Goal: Task Accomplishment & Management: Use online tool/utility

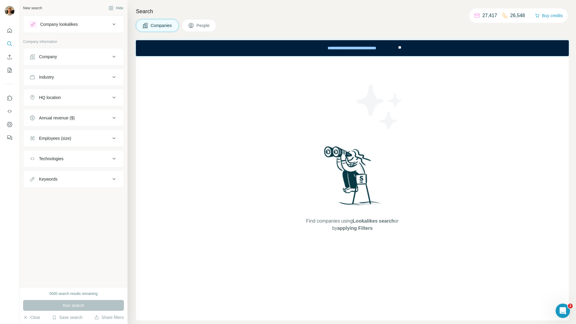
click at [68, 24] on div "Company lookalikes" at bounding box center [59, 24] width 38 height 6
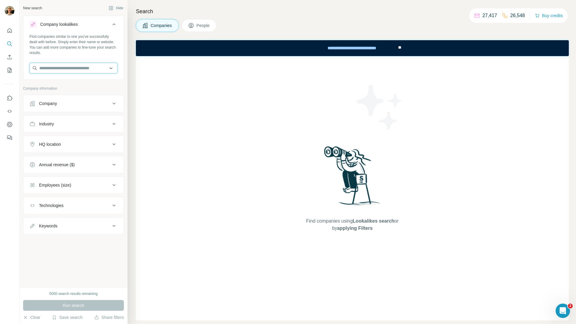
click at [60, 68] on input "text" at bounding box center [73, 68] width 88 height 11
click at [65, 68] on input "**********" at bounding box center [73, 68] width 88 height 11
type input "******"
click at [80, 79] on div "F.C. København [DOMAIN_NAME]" at bounding box center [73, 84] width 85 height 16
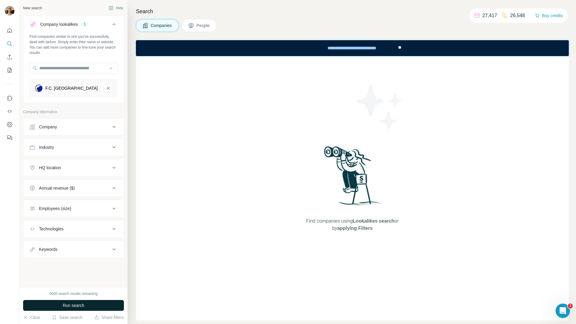
click at [77, 301] on button "Run search" at bounding box center [73, 305] width 101 height 11
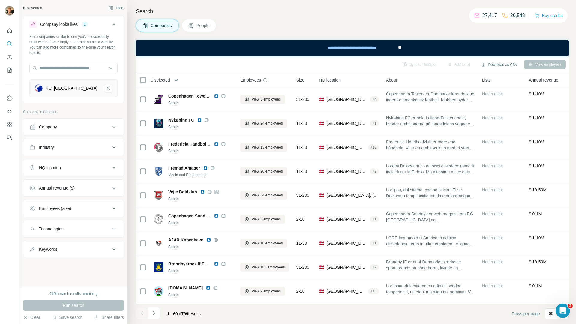
click at [82, 202] on button "Employees (size)" at bounding box center [73, 208] width 100 height 14
click at [45, 245] on span "11-50" at bounding box center [43, 244] width 13 height 6
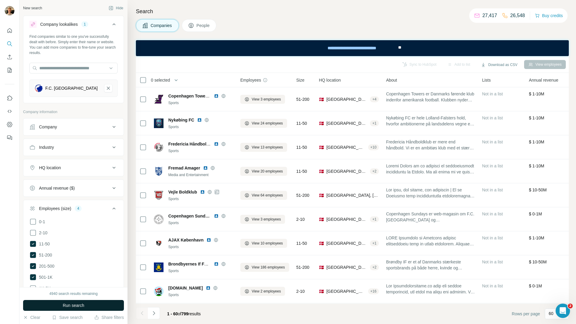
click at [53, 304] on button "Run search" at bounding box center [73, 305] width 101 height 11
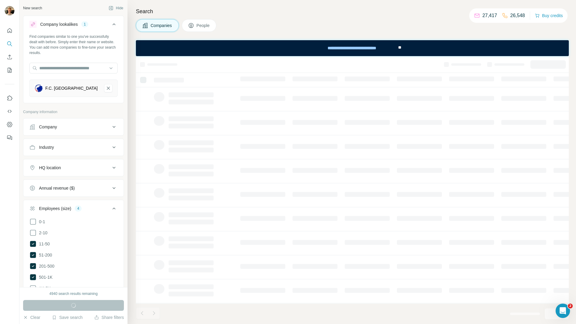
click at [87, 171] on button "HQ location" at bounding box center [73, 168] width 100 height 14
click at [81, 188] on div at bounding box center [73, 183] width 88 height 12
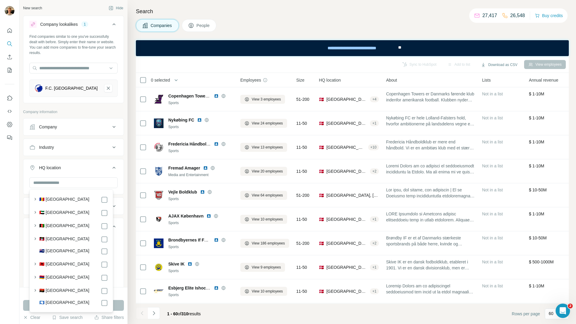
click at [86, 174] on button "HQ location" at bounding box center [73, 169] width 100 height 17
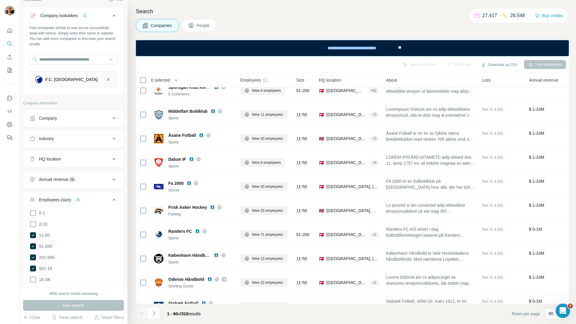
scroll to position [14, 0]
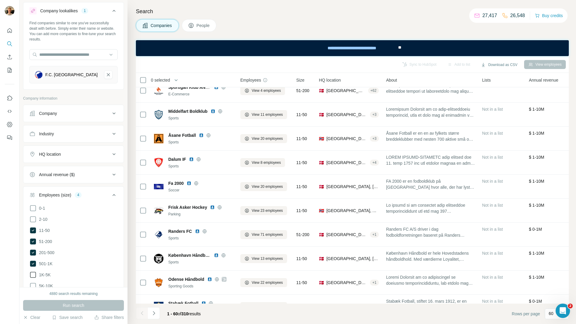
click at [45, 271] on label "1K-5K" at bounding box center [39, 274] width 21 height 7
click at [71, 305] on span "Run search" at bounding box center [74, 306] width 22 height 6
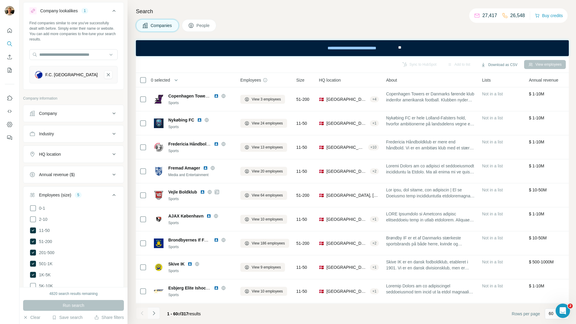
click at [157, 313] on icon "Navigate to next page" at bounding box center [154, 313] width 6 height 6
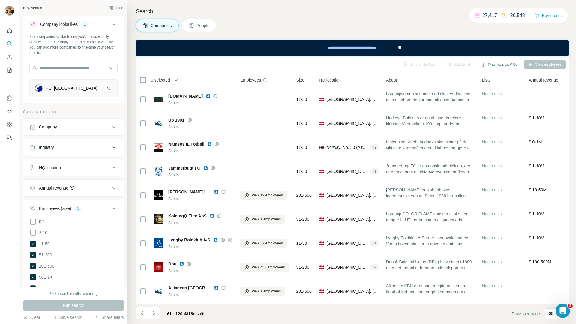
click at [81, 163] on button "HQ location" at bounding box center [73, 168] width 100 height 14
click at [78, 184] on input "text" at bounding box center [73, 182] width 88 height 11
click at [96, 144] on div "Industry" at bounding box center [69, 147] width 81 height 6
click at [87, 162] on input at bounding box center [70, 162] width 74 height 7
type input "*"
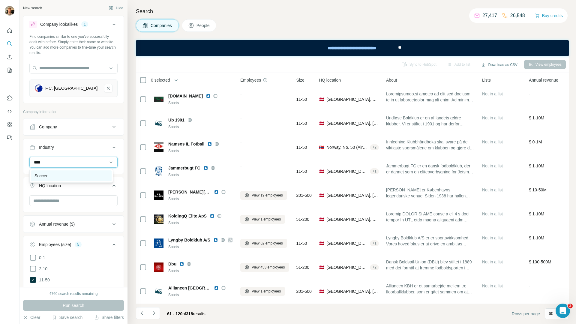
type input "****"
click at [84, 172] on div "Soccer" at bounding box center [71, 176] width 81 height 11
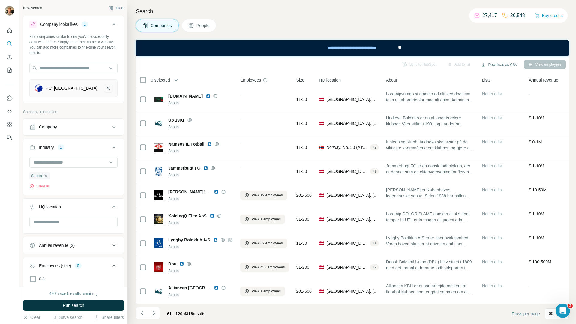
click at [106, 88] on icon "F.C. København-remove-button" at bounding box center [108, 88] width 5 height 6
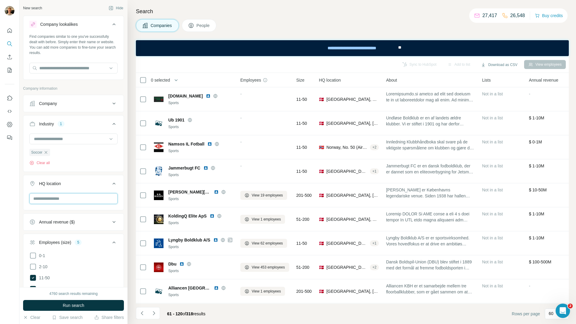
click at [70, 200] on input "text" at bounding box center [73, 198] width 88 height 11
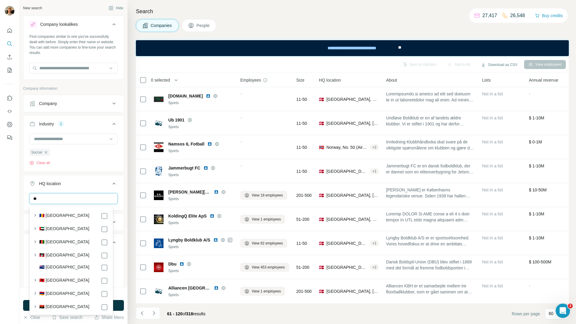
type input "*"
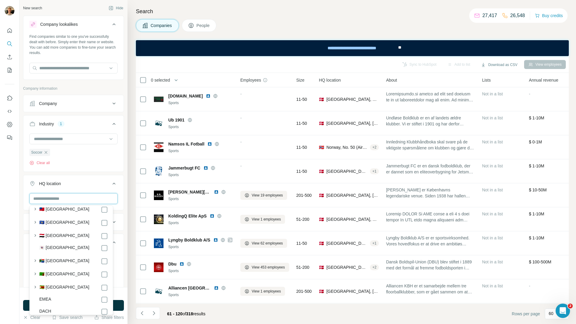
scroll to position [3269, 0]
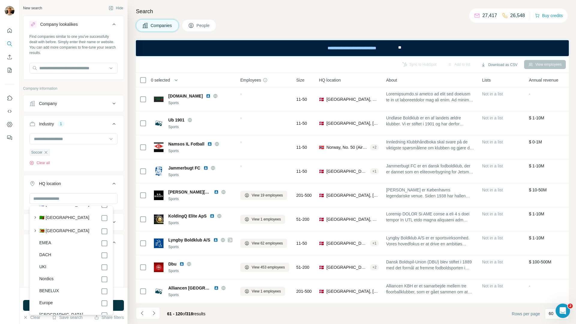
click at [59, 300] on div "Europe" at bounding box center [73, 303] width 69 height 7
click at [51, 300] on label "Europe" at bounding box center [46, 303] width 14 height 7
click at [110, 179] on button "HQ location 1" at bounding box center [73, 185] width 100 height 17
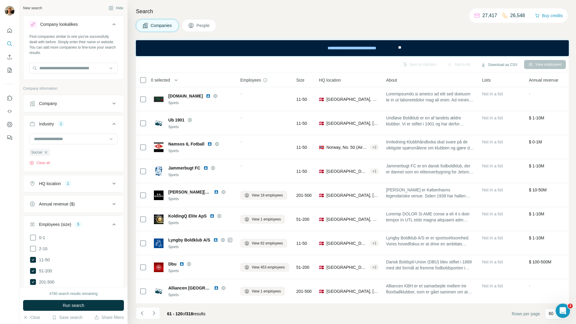
click at [74, 308] on span "Run search" at bounding box center [74, 306] width 22 height 6
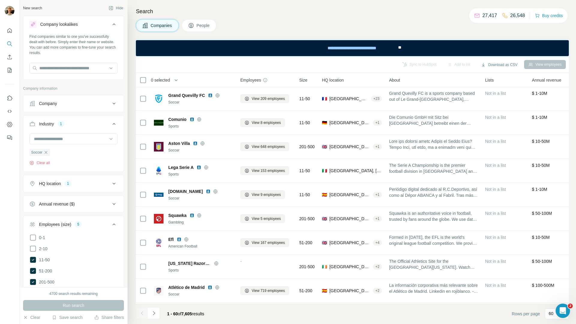
scroll to position [1057, 0]
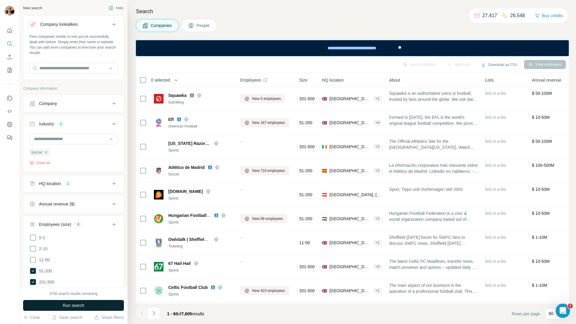
click at [96, 303] on button "Run search" at bounding box center [73, 305] width 101 height 11
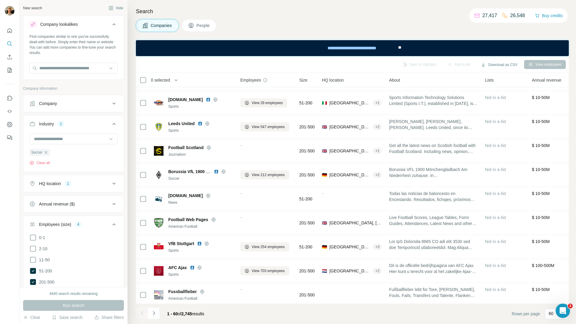
scroll to position [1228, 0]
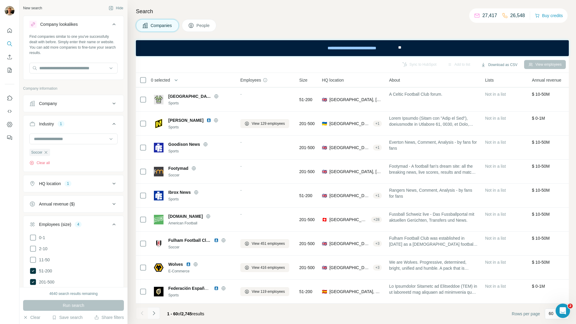
click at [157, 313] on button "Navigate to next page" at bounding box center [154, 313] width 12 height 12
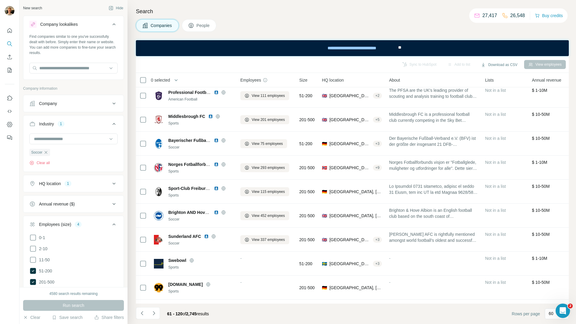
scroll to position [0, 0]
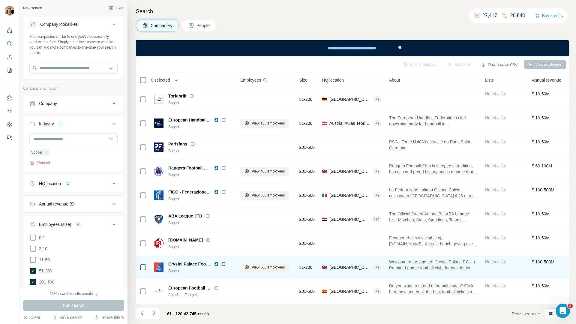
click at [308, 267] on span "51-200" at bounding box center [306, 267] width 13 height 6
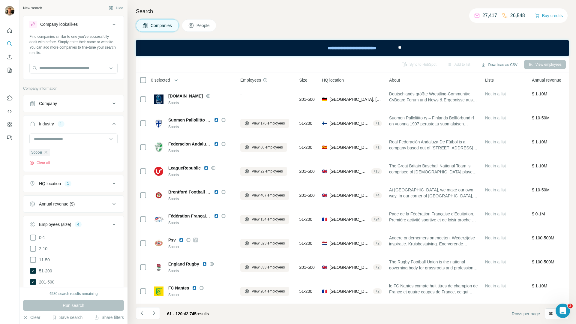
scroll to position [1228, 0]
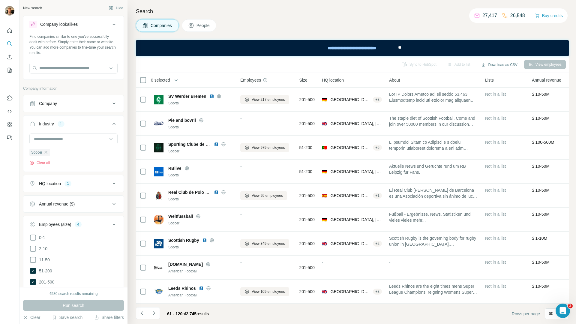
click at [198, 25] on span "People" at bounding box center [204, 26] width 14 height 6
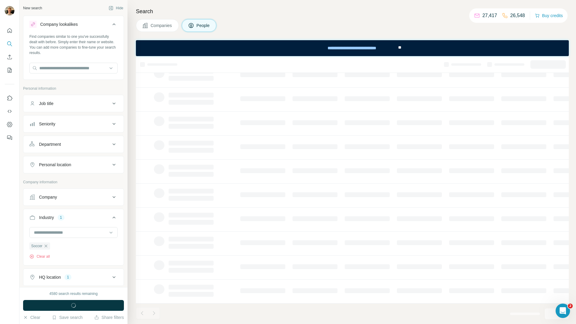
scroll to position [27, 0]
click at [71, 103] on div "Job title" at bounding box center [69, 104] width 81 height 6
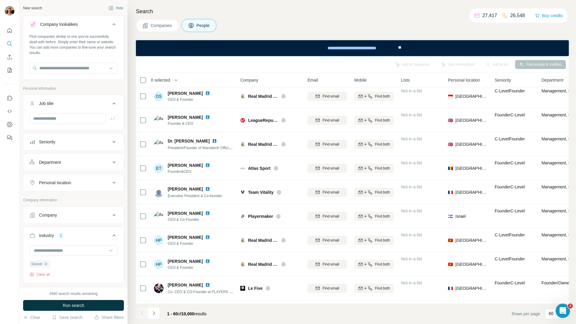
scroll to position [1228, 0]
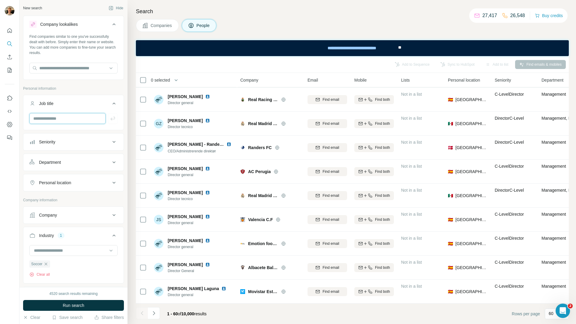
click at [87, 121] on input "text" at bounding box center [67, 118] width 76 height 11
click at [40, 157] on button "Department" at bounding box center [73, 162] width 100 height 14
click at [46, 176] on input at bounding box center [70, 177] width 74 height 7
type input "**"
click at [44, 192] on div "HR" at bounding box center [72, 191] width 74 height 6
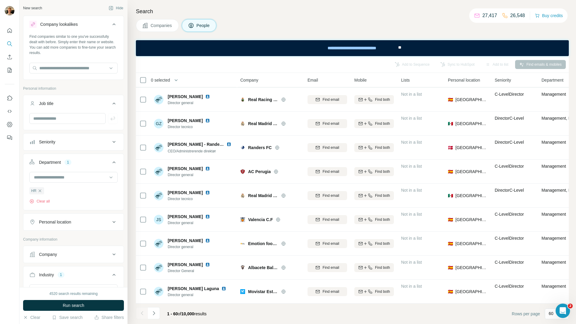
click at [80, 306] on span "Run search" at bounding box center [74, 306] width 22 height 6
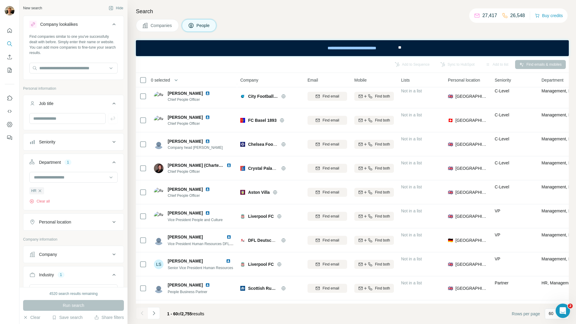
scroll to position [1228, 0]
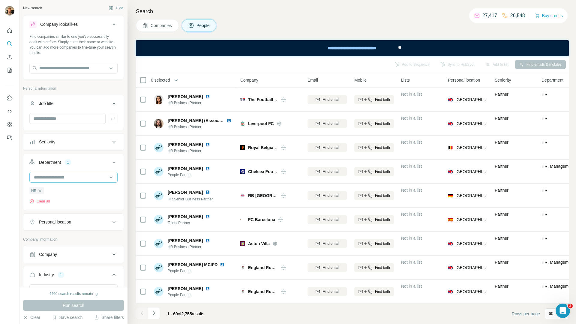
click at [69, 179] on input at bounding box center [70, 177] width 74 height 7
click at [59, 136] on button "Seniority" at bounding box center [73, 142] width 100 height 14
drag, startPoint x: 70, startPoint y: 137, endPoint x: 70, endPoint y: 143, distance: 6.3
click at [70, 137] on button "Seniority" at bounding box center [73, 143] width 100 height 17
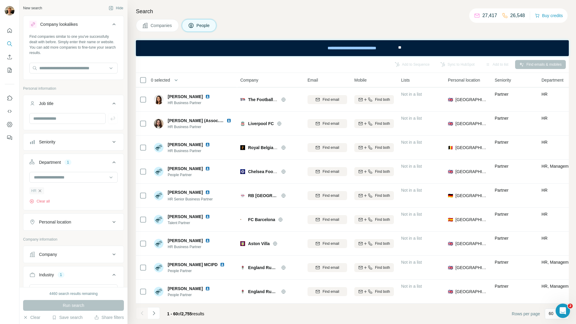
click at [39, 190] on icon "button" at bounding box center [40, 190] width 3 height 3
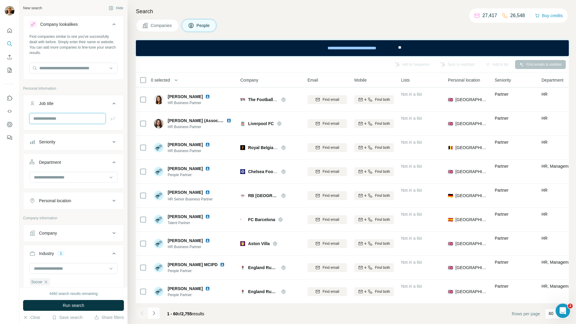
click at [59, 115] on input "text" at bounding box center [67, 118] width 76 height 11
type input "******"
click at [88, 303] on button "Run search" at bounding box center [73, 305] width 101 height 11
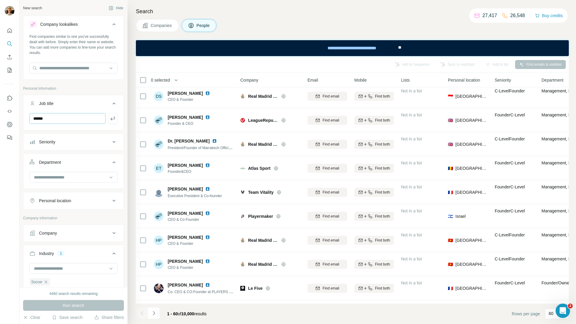
scroll to position [1228, 0]
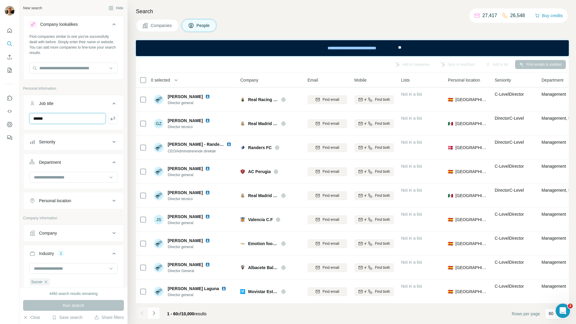
click at [80, 119] on input "******" at bounding box center [67, 118] width 76 height 11
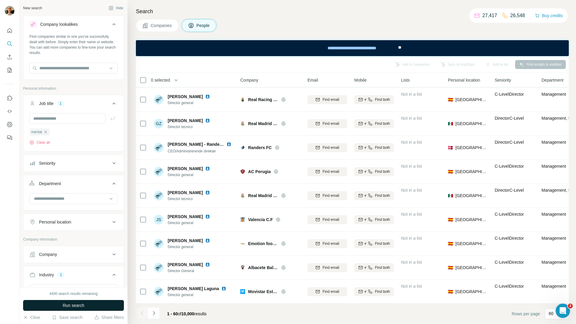
click at [77, 309] on button "Run search" at bounding box center [73, 305] width 101 height 11
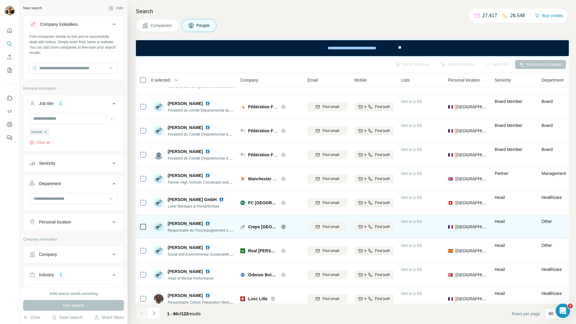
scroll to position [77, 0]
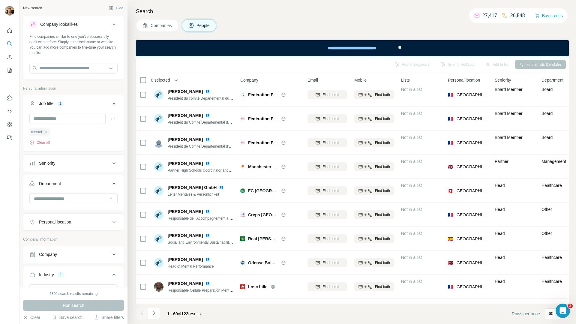
click at [48, 132] on icon "button" at bounding box center [45, 132] width 5 height 5
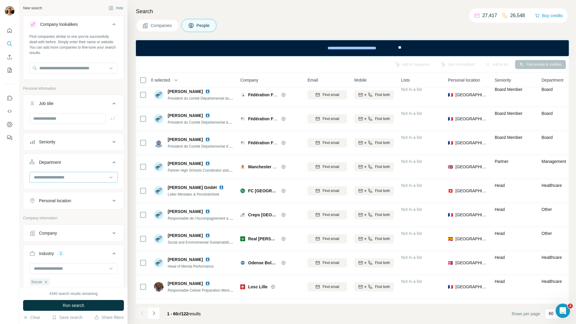
click at [65, 175] on input at bounding box center [70, 177] width 74 height 7
type input "**"
click at [72, 190] on div "HR" at bounding box center [72, 191] width 74 height 6
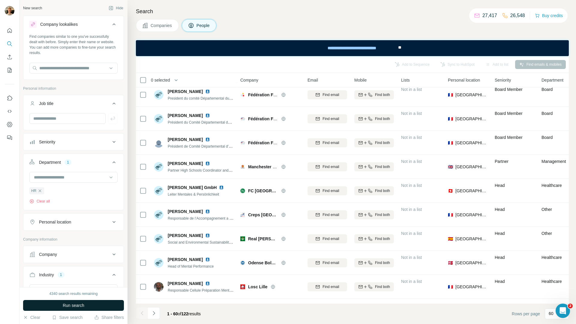
click at [64, 303] on span "Run search" at bounding box center [74, 306] width 22 height 6
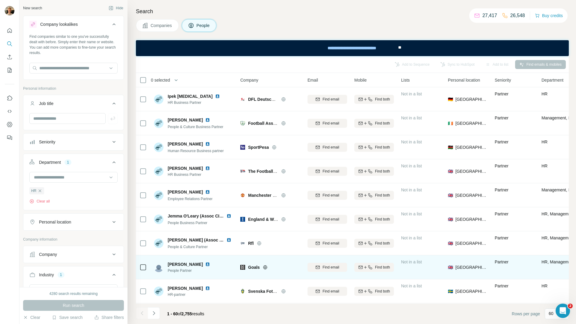
scroll to position [1228, 0]
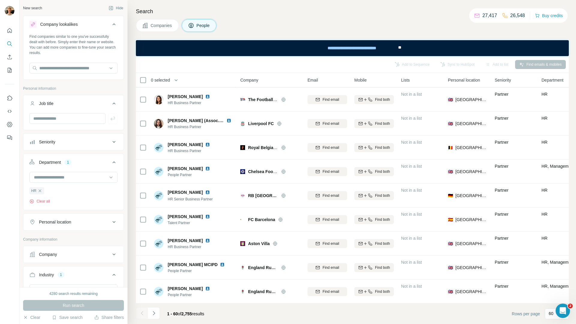
click at [156, 312] on icon "Navigate to next page" at bounding box center [154, 313] width 6 height 6
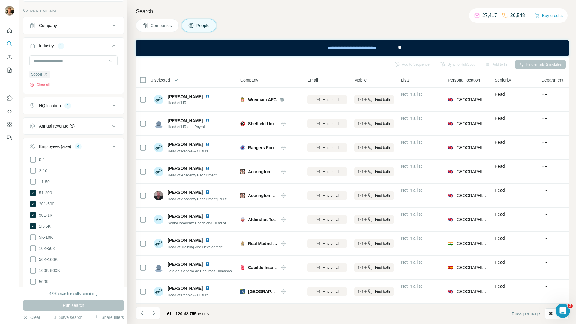
scroll to position [341, 0]
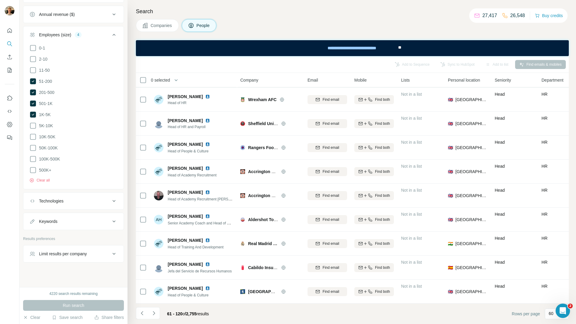
click at [74, 321] on div "Save search" at bounding box center [67, 318] width 31 height 7
click at [93, 293] on div "Save search" at bounding box center [84, 295] width 63 height 12
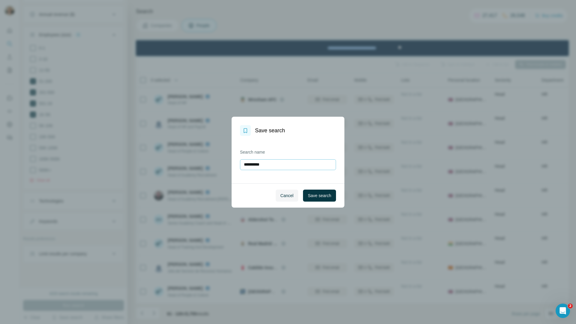
click at [300, 163] on input "**********" at bounding box center [288, 164] width 96 height 11
type input "**********"
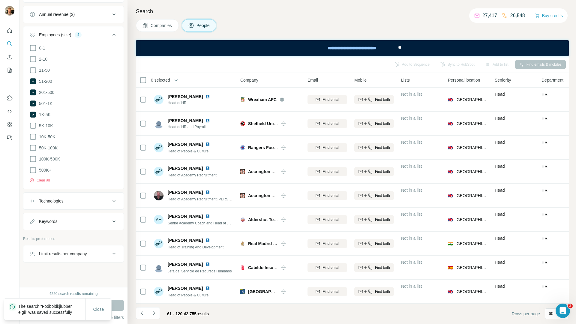
click at [138, 312] on button "Navigate to previous page" at bounding box center [142, 313] width 12 height 12
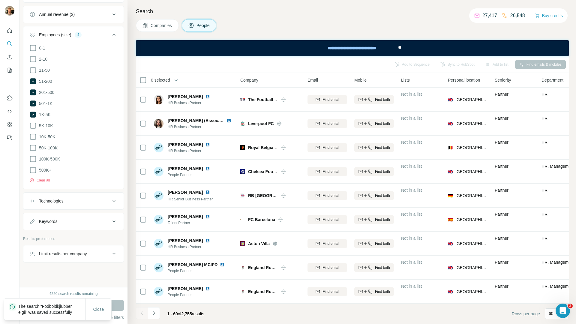
scroll to position [0, 0]
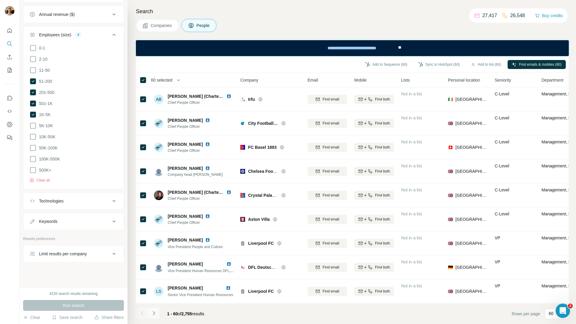
click at [152, 316] on icon "Navigate to next page" at bounding box center [154, 313] width 6 height 6
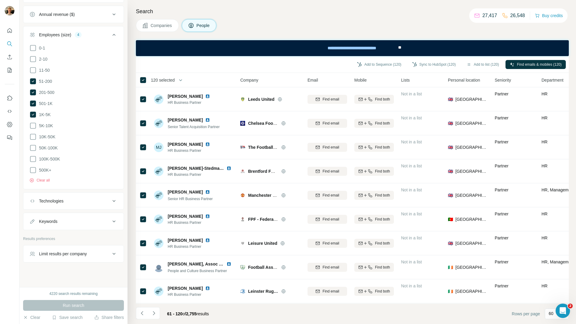
click at [152, 313] on icon "Navigate to next page" at bounding box center [154, 313] width 6 height 6
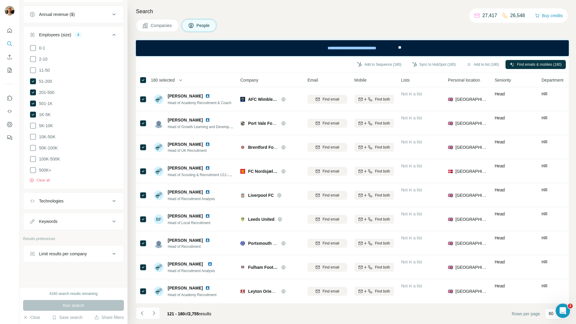
scroll to position [341, 0]
click at [11, 32] on icon "Quick start" at bounding box center [10, 30] width 5 height 5
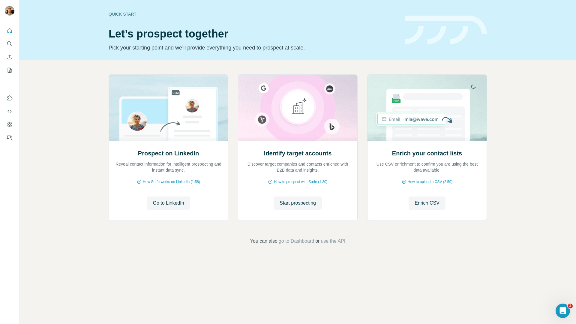
click at [5, 43] on button "Search" at bounding box center [10, 43] width 10 height 11
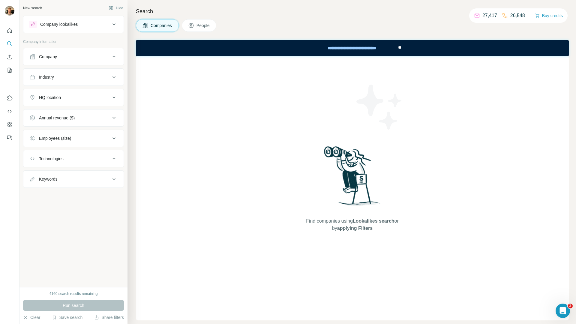
click at [80, 73] on button "Industry" at bounding box center [73, 77] width 100 height 14
click at [94, 318] on icon "button" at bounding box center [96, 317] width 5 height 5
click at [71, 318] on button "Save search" at bounding box center [67, 318] width 31 height 6
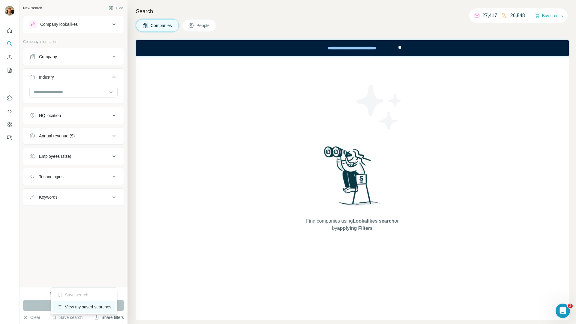
click at [73, 308] on div "View my saved searches" at bounding box center [84, 307] width 63 height 12
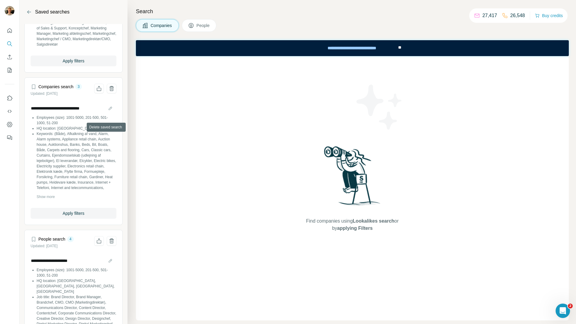
scroll to position [342, 0]
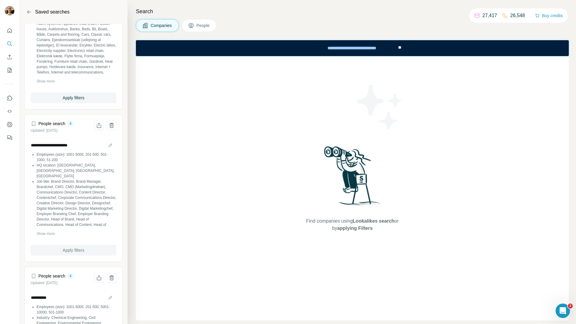
click at [80, 253] on span "Apply filters" at bounding box center [74, 250] width 22 height 6
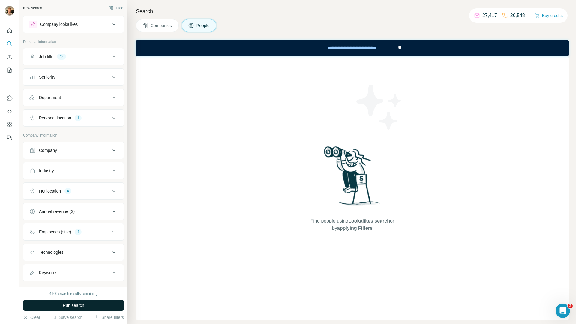
click at [78, 306] on span "Run search" at bounding box center [74, 306] width 22 height 6
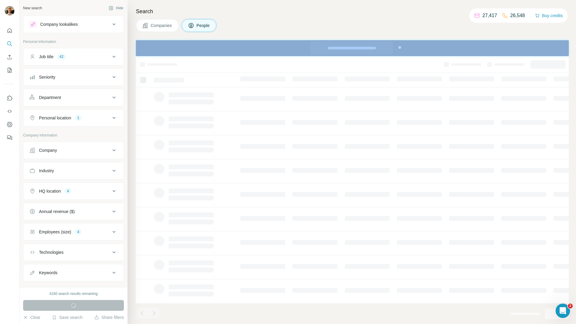
drag, startPoint x: 428, startPoint y: 79, endPoint x: 383, endPoint y: 47, distance: 55.1
click at [77, 51] on button "Job title 42" at bounding box center [73, 57] width 100 height 14
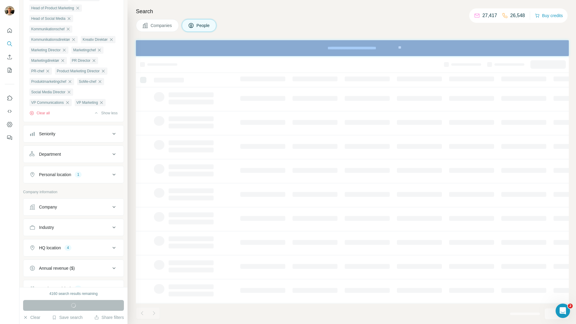
scroll to position [201, 0]
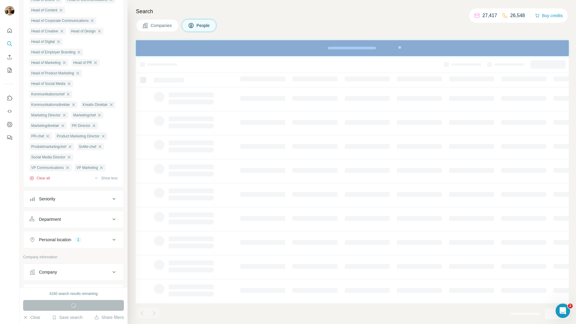
click at [44, 181] on button "Clear all" at bounding box center [39, 178] width 20 height 5
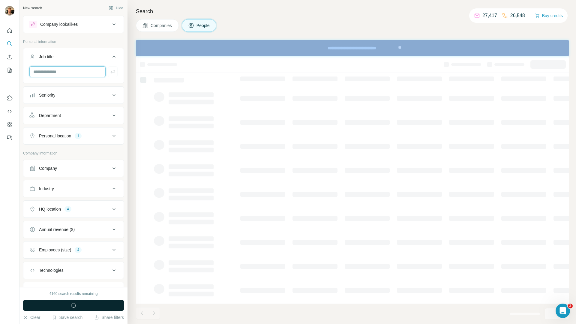
click at [81, 72] on input "text" at bounding box center [67, 71] width 76 height 11
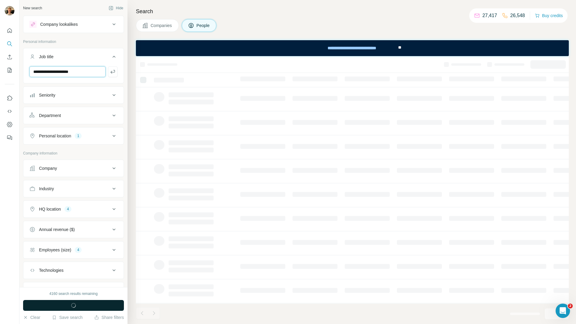
type input "**********"
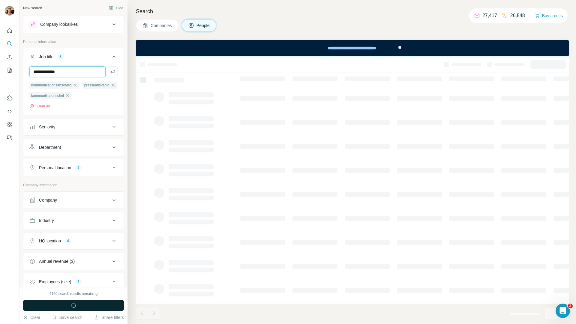
type input "**********"
type input "***"
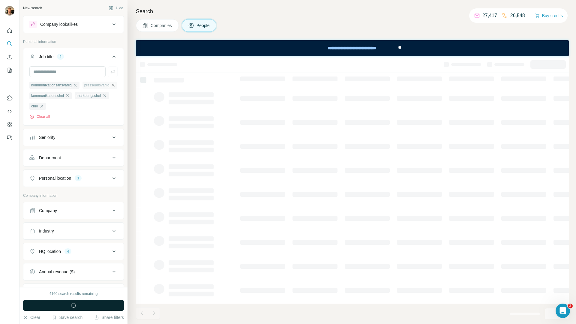
click at [111, 88] on icon "button" at bounding box center [113, 85] width 5 height 5
click at [53, 65] on button "Job title 4" at bounding box center [73, 58] width 100 height 17
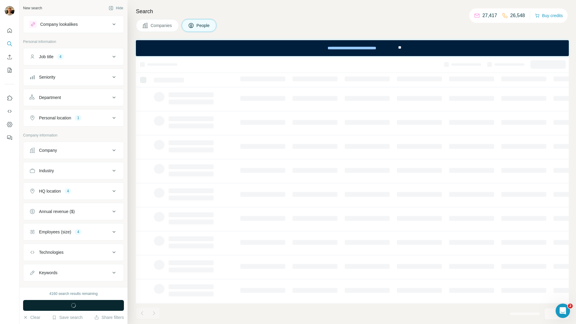
click at [61, 50] on button "Job title 4" at bounding box center [73, 57] width 100 height 14
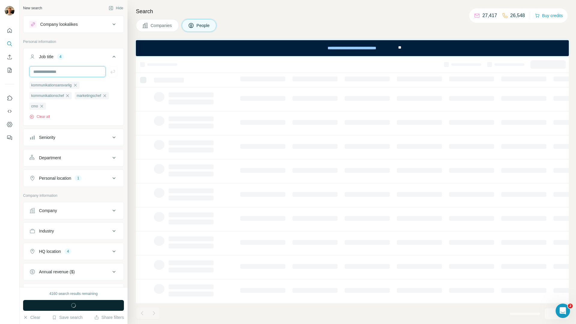
click at [63, 69] on input "text" at bounding box center [67, 71] width 76 height 11
click at [72, 55] on div "Job title 4" at bounding box center [69, 57] width 81 height 6
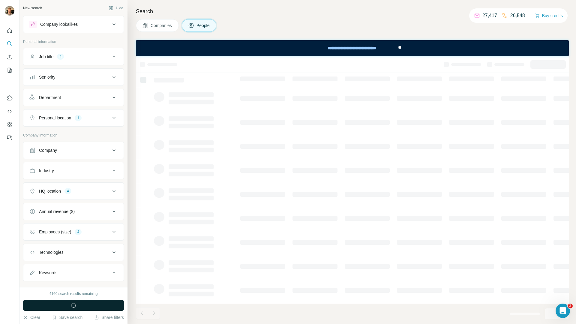
click at [72, 55] on div "Job title 4" at bounding box center [69, 57] width 81 height 6
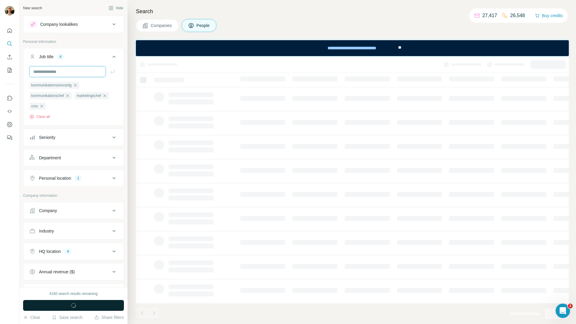
click at [72, 72] on input "text" at bounding box center [67, 71] width 76 height 11
click at [88, 307] on button "Run search" at bounding box center [73, 305] width 101 height 11
click at [71, 256] on button "HQ location 4" at bounding box center [73, 251] width 100 height 14
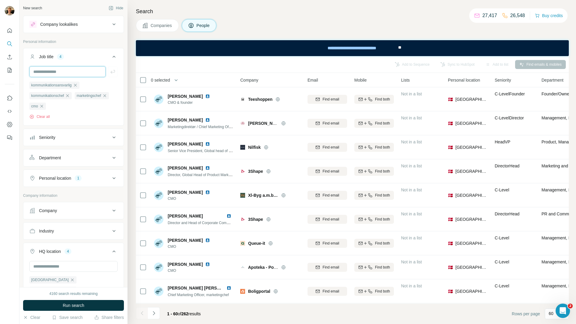
click at [61, 73] on input "text" at bounding box center [67, 71] width 76 height 11
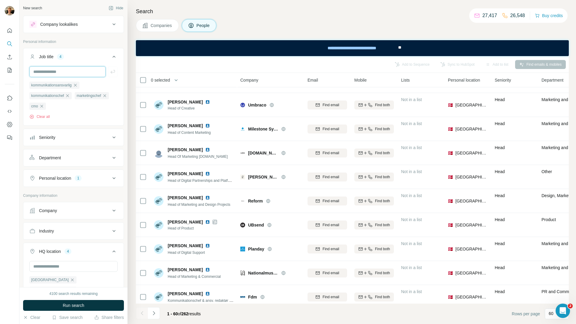
scroll to position [555, 0]
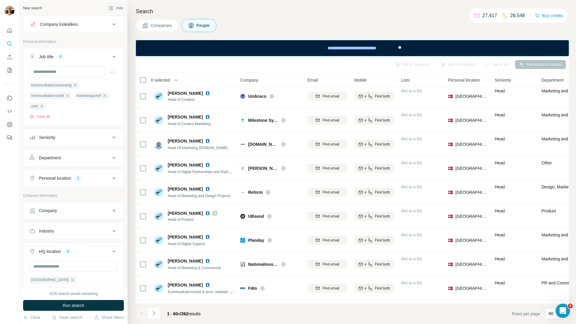
click at [58, 160] on div "Department" at bounding box center [50, 158] width 22 height 6
click at [70, 172] on input at bounding box center [70, 173] width 74 height 7
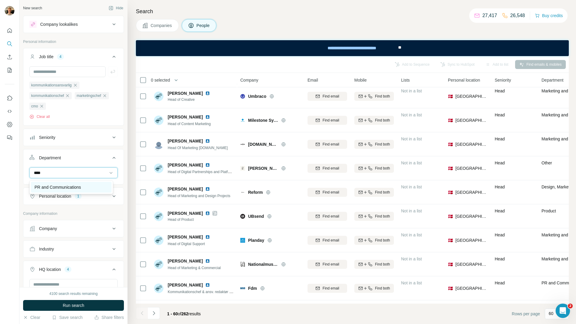
type input "****"
click at [67, 186] on p "PR and Communications" at bounding box center [58, 187] width 47 height 6
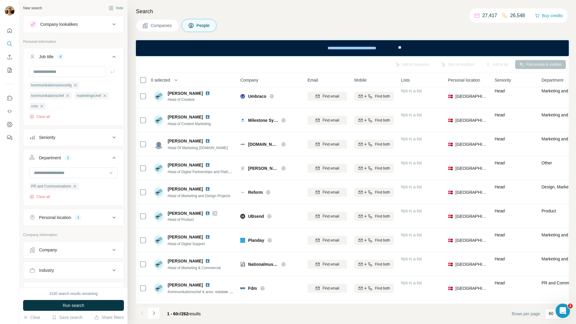
click at [50, 114] on div "kommunikationsansvarlig kommunikationschef marketingschef cmo Clear all" at bounding box center [73, 100] width 88 height 38
click at [47, 116] on button "Clear all" at bounding box center [39, 116] width 20 height 5
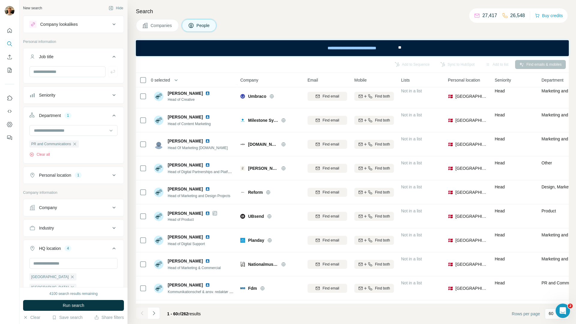
click at [68, 312] on div "4100 search results remaining Run search Clear Save search Share filters" at bounding box center [74, 305] width 108 height 37
click at [71, 305] on span "Run search" at bounding box center [74, 306] width 22 height 6
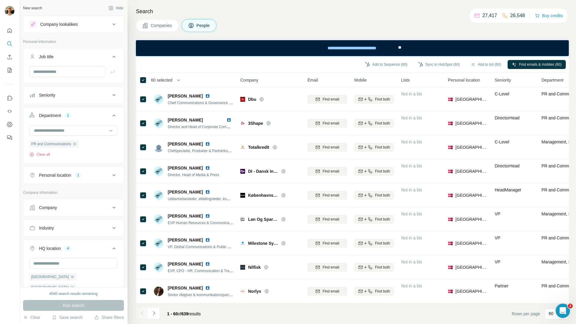
click at [182, 84] on th "60 selected" at bounding box center [184, 80] width 96 height 14
click at [182, 82] on icon "button" at bounding box center [179, 80] width 6 height 6
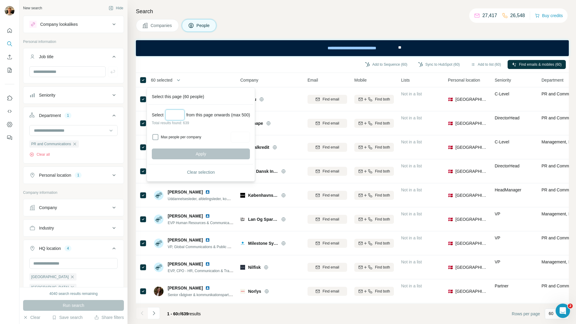
click at [175, 113] on input "Select a number (up to 500)" at bounding box center [174, 115] width 19 height 11
type input "*"
type input "***"
click at [176, 149] on button "Apply" at bounding box center [201, 154] width 98 height 11
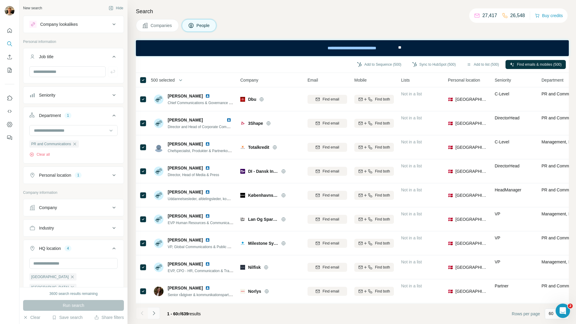
click at [155, 313] on icon "Navigate to next page" at bounding box center [154, 313] width 6 height 6
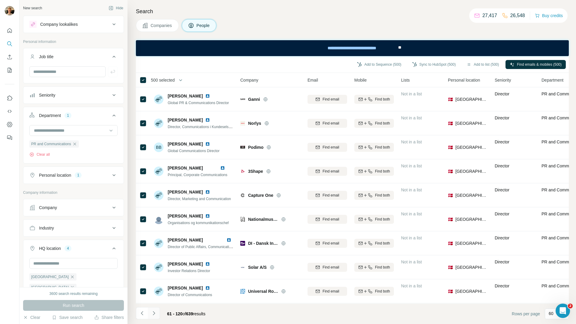
click at [155, 313] on icon "Navigate to next page" at bounding box center [154, 313] width 6 height 6
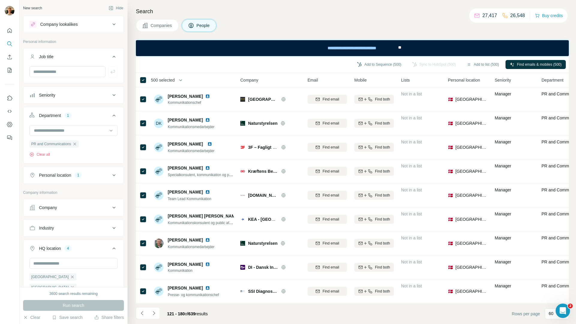
click at [155, 313] on icon "Navigate to next page" at bounding box center [154, 313] width 6 height 6
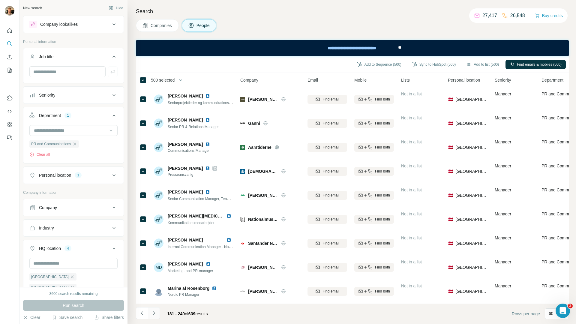
click at [151, 313] on icon "Navigate to next page" at bounding box center [154, 313] width 6 height 6
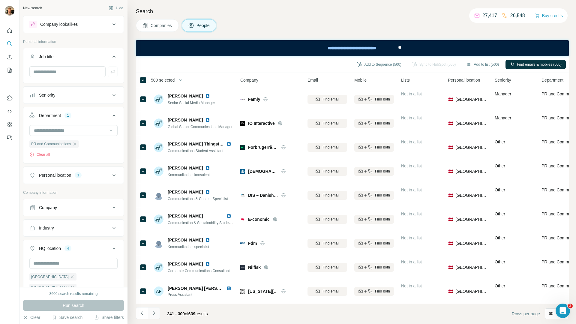
click at [151, 313] on icon "Navigate to next page" at bounding box center [154, 313] width 6 height 6
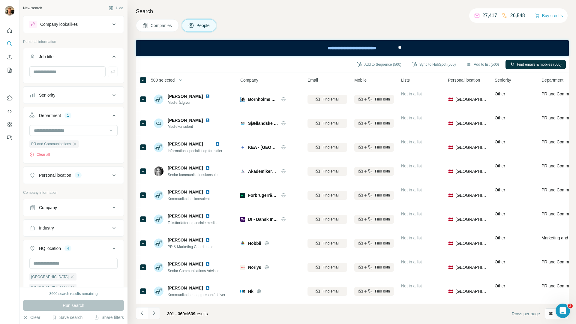
click at [153, 316] on icon "Navigate to next page" at bounding box center [154, 313] width 6 height 6
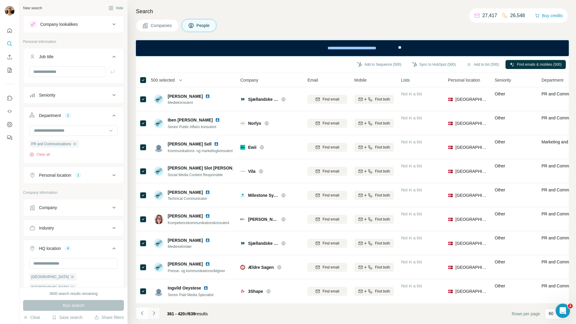
click at [153, 316] on icon "Navigate to next page" at bounding box center [154, 313] width 6 height 6
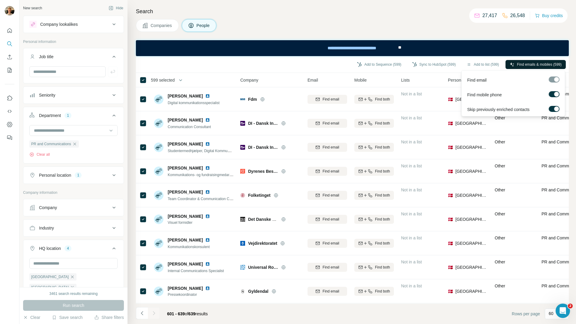
click at [552, 64] on span "Find emails & mobiles (599)" at bounding box center [539, 64] width 45 height 5
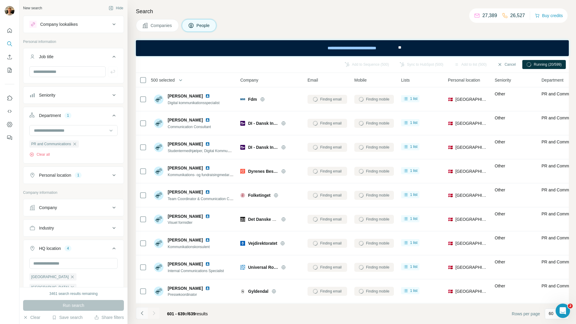
click at [137, 313] on button "Navigate to previous page" at bounding box center [142, 313] width 12 height 12
click at [138, 315] on button "Navigate to previous page" at bounding box center [142, 313] width 12 height 12
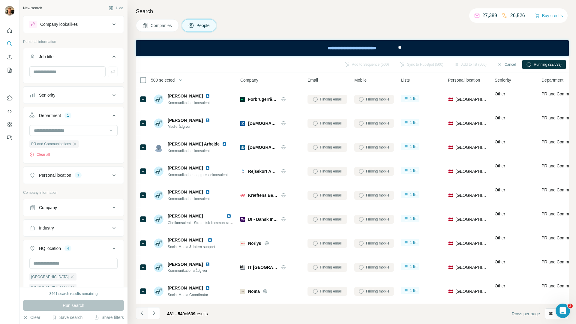
click at [139, 314] on icon "Navigate to previous page" at bounding box center [142, 313] width 6 height 6
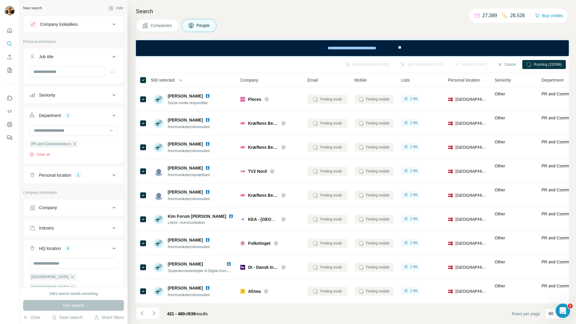
drag, startPoint x: 140, startPoint y: 314, endPoint x: 146, endPoint y: 302, distance: 13.4
click at [140, 314] on icon "Navigate to previous page" at bounding box center [142, 313] width 6 height 6
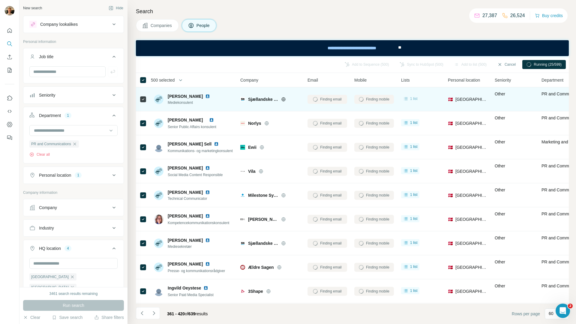
click at [414, 97] on span "1 list" at bounding box center [414, 98] width 8 height 5
click at [414, 98] on span "1 list" at bounding box center [414, 98] width 8 height 5
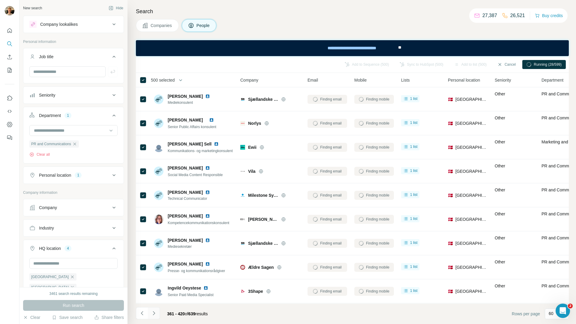
click at [156, 316] on icon "Navigate to next page" at bounding box center [154, 313] width 6 height 6
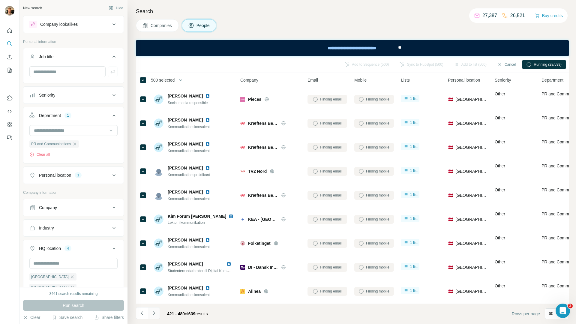
click at [156, 316] on icon "Navigate to next page" at bounding box center [154, 313] width 6 height 6
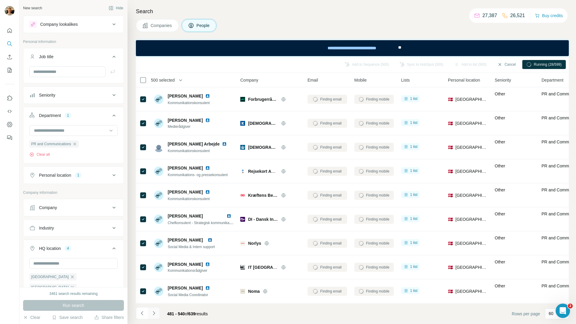
click at [156, 316] on icon "Navigate to next page" at bounding box center [154, 313] width 6 height 6
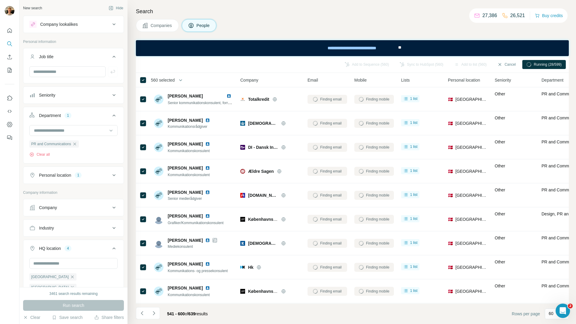
click at [153, 313] on icon "Navigate to next page" at bounding box center [154, 313] width 6 height 6
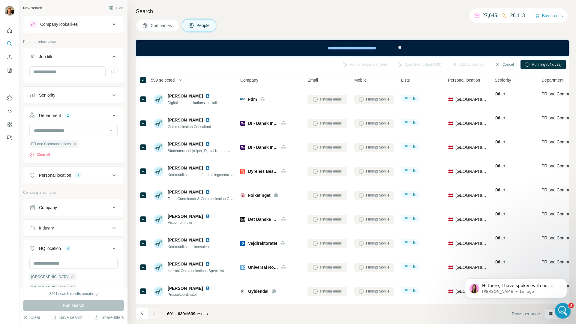
click at [565, 310] on icon "Open Intercom Messenger" at bounding box center [563, 310] width 10 height 10
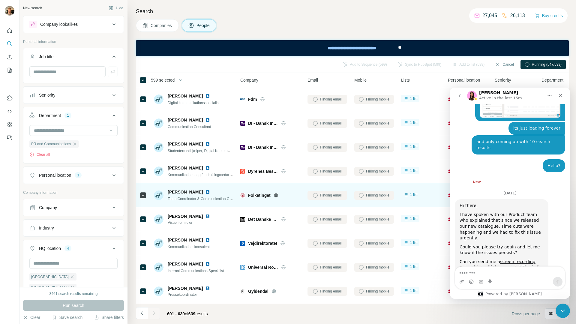
scroll to position [1158, 0]
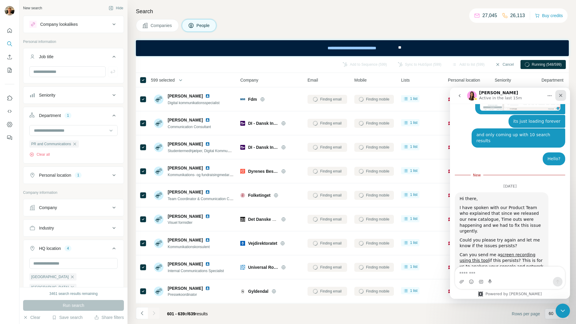
click at [560, 95] on icon "Close" at bounding box center [561, 95] width 5 height 5
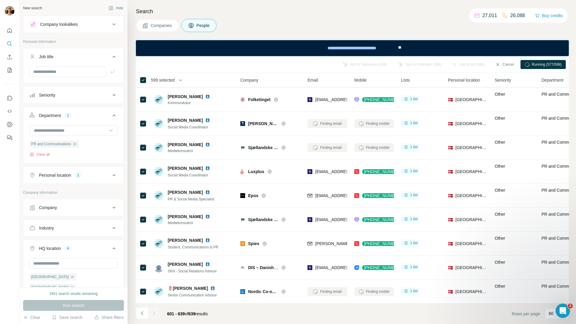
scroll to position [0, 0]
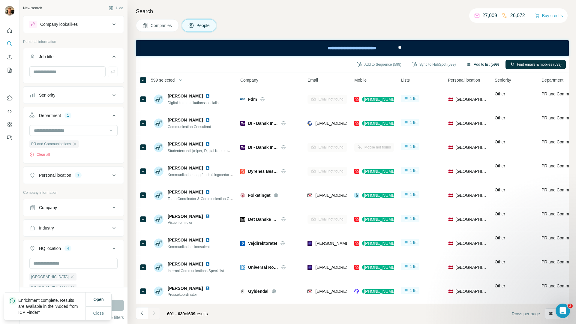
click at [472, 66] on button "Add to list (599)" at bounding box center [483, 64] width 41 height 9
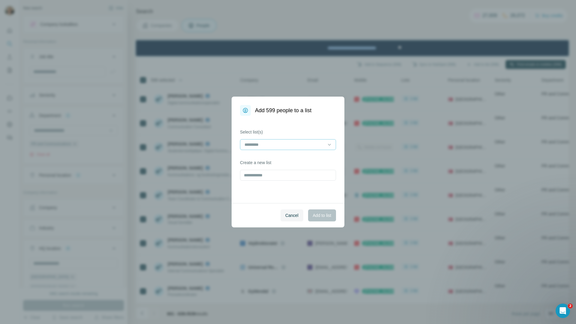
click at [318, 144] on input at bounding box center [284, 144] width 81 height 7
click at [303, 133] on label "Select list(s)" at bounding box center [288, 132] width 96 height 6
click at [283, 175] on input "text" at bounding box center [288, 175] width 96 height 11
type input "**********"
click at [328, 217] on span "Add to list" at bounding box center [322, 216] width 18 height 6
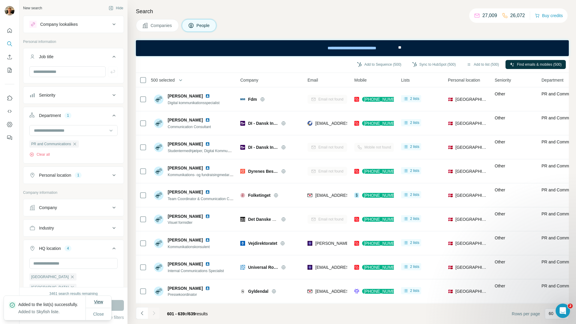
click at [95, 300] on span "View" at bounding box center [98, 302] width 9 height 5
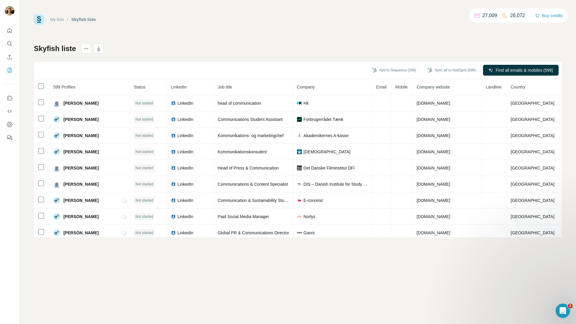
click at [5, 70] on button "My lists" at bounding box center [10, 70] width 10 height 11
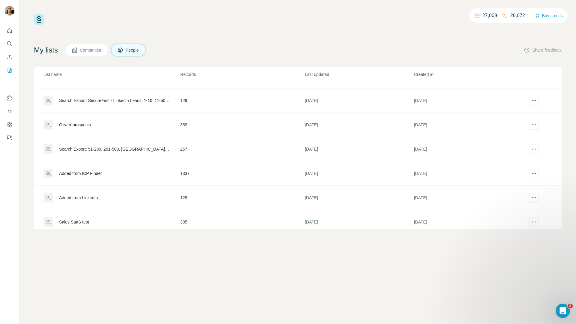
scroll to position [461, 0]
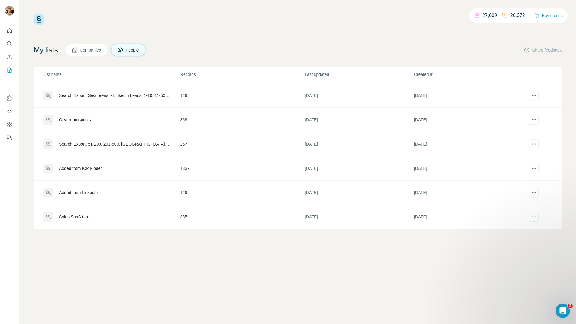
click at [96, 168] on div "Added from ICP Finder" at bounding box center [80, 168] width 43 height 6
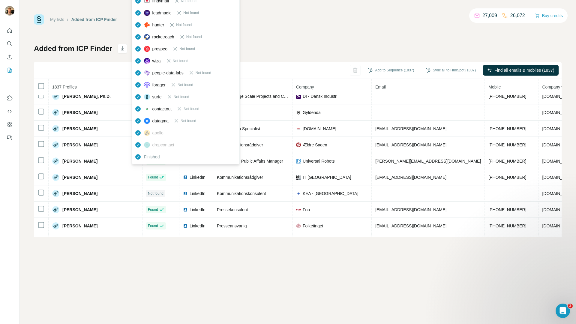
scroll to position [2293, 0]
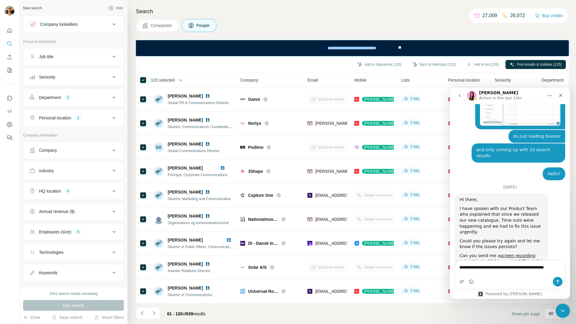
scroll to position [1150, 0]
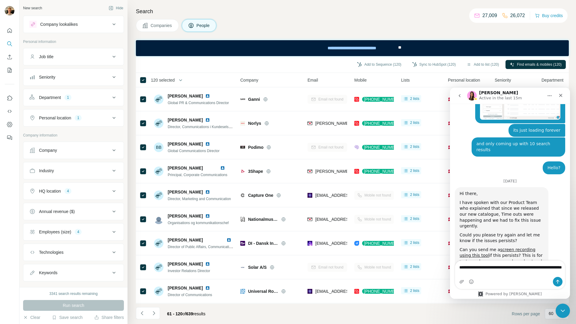
type textarea "**********"
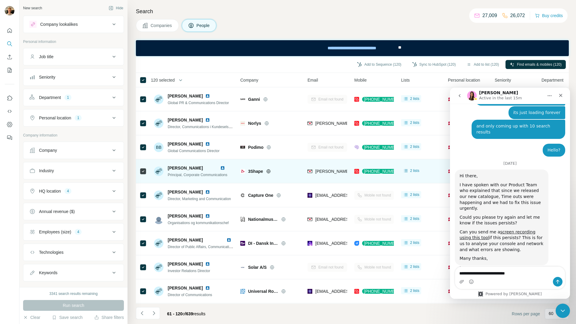
type textarea "**********"
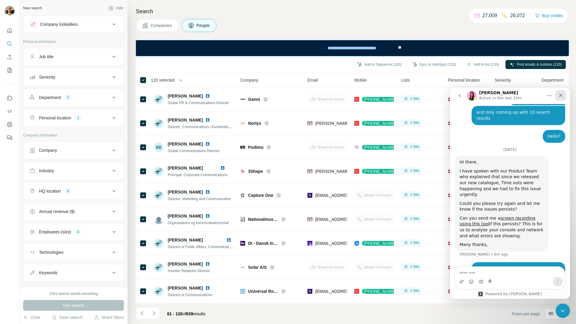
click at [560, 94] on icon "Close" at bounding box center [561, 95] width 3 height 3
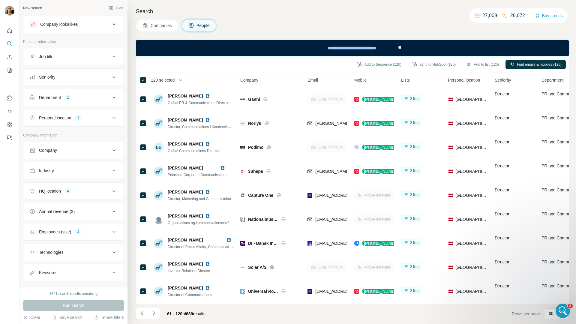
scroll to position [1228, 0]
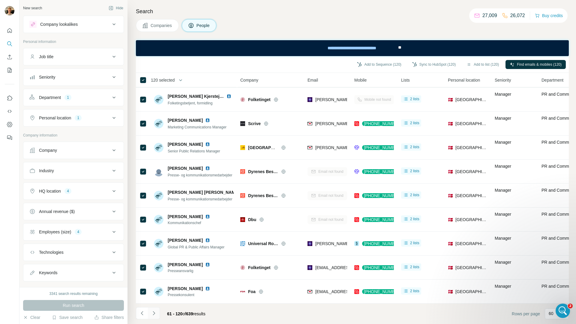
click at [158, 313] on button "Navigate to next page" at bounding box center [154, 313] width 12 height 12
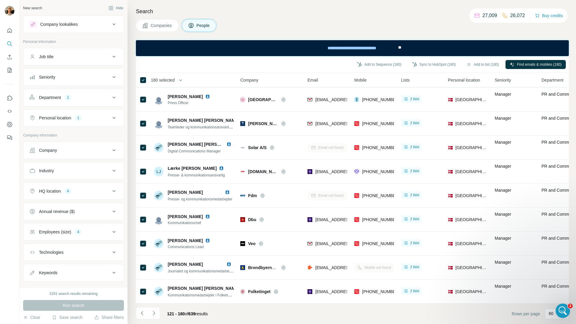
click at [160, 313] on div "121 - 180 of 639 results" at bounding box center [174, 313] width 77 height 13
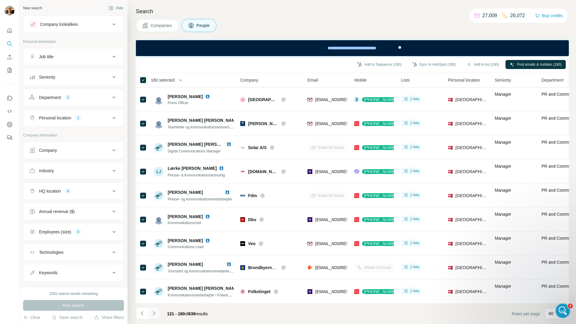
click at [155, 310] on button "Navigate to next page" at bounding box center [154, 313] width 12 height 12
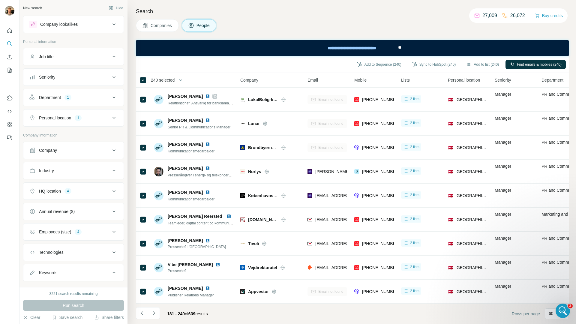
click at [155, 319] on button "Navigate to next page" at bounding box center [154, 313] width 12 height 12
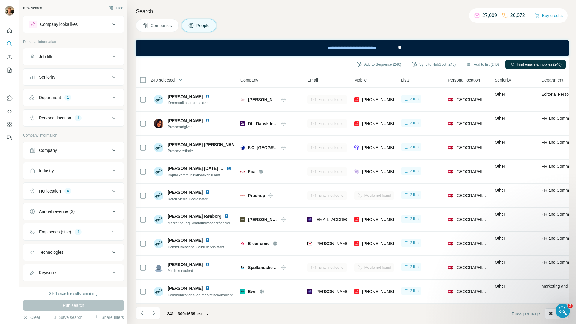
click at [138, 80] on th "240 selected" at bounding box center [184, 80] width 96 height 14
click at [156, 316] on button "Navigate to next page" at bounding box center [154, 313] width 12 height 12
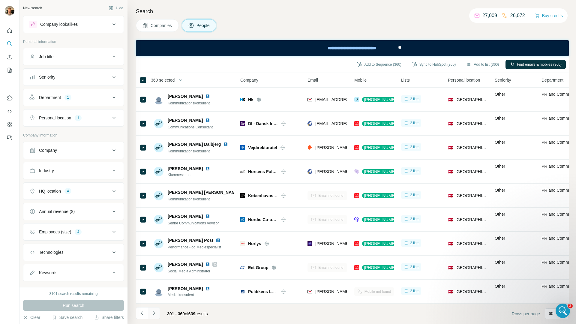
click at [156, 308] on button "Navigate to next page" at bounding box center [154, 313] width 12 height 12
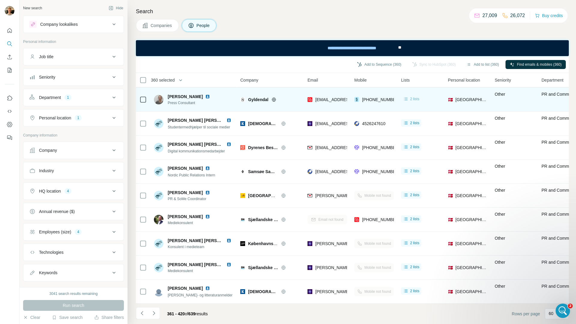
click at [415, 96] on span "2 lists" at bounding box center [414, 98] width 9 height 5
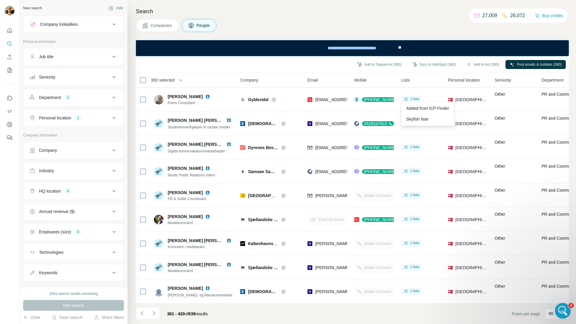
click at [560, 311] on icon "Open Intercom Messenger" at bounding box center [563, 310] width 10 height 10
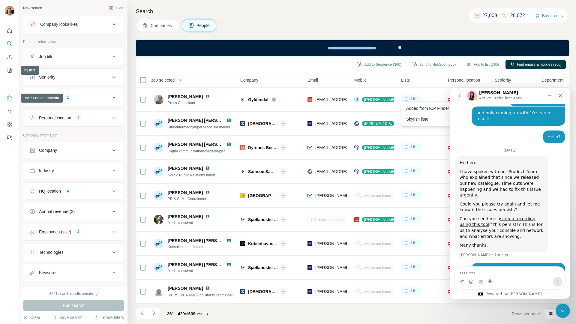
scroll to position [1181, 0]
click at [10, 67] on icon "My lists" at bounding box center [10, 70] width 6 height 6
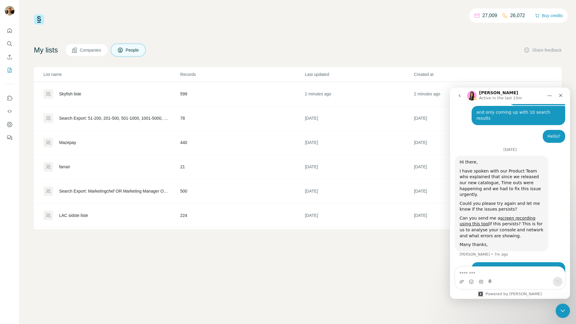
click at [89, 94] on div "Skyfish liste" at bounding box center [112, 94] width 136 height 10
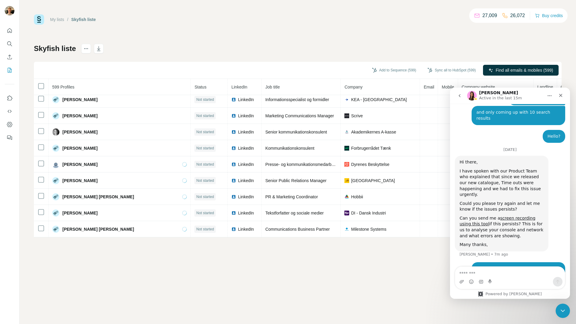
scroll to position [1965, 0]
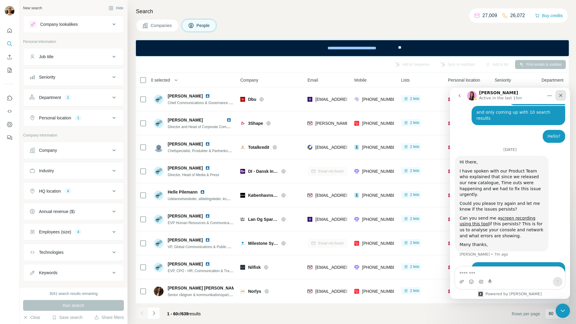
click at [564, 93] on div "Close" at bounding box center [561, 95] width 11 height 11
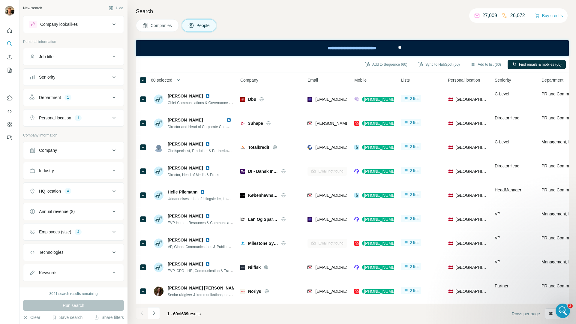
click at [175, 80] on button "button" at bounding box center [179, 80] width 12 height 12
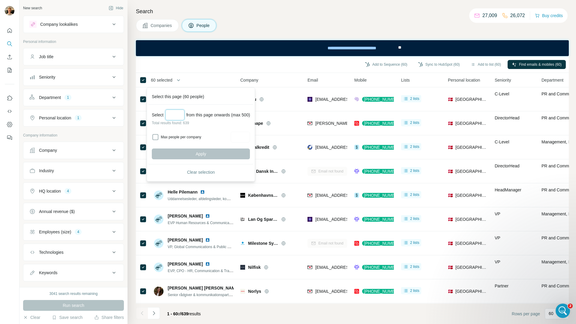
click at [169, 111] on input "Select a number (up to 500)" at bounding box center [174, 115] width 19 height 11
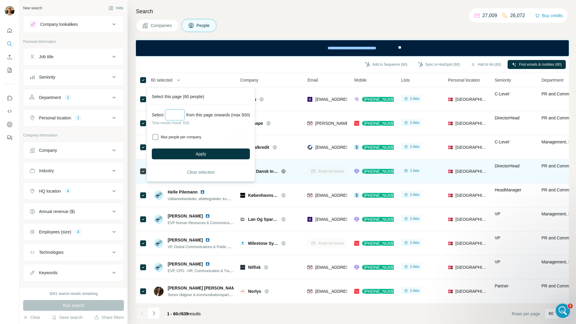
type input "***"
click at [186, 149] on button "Apply" at bounding box center [201, 154] width 98 height 11
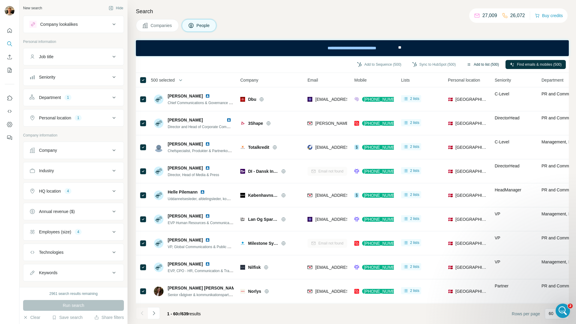
click at [478, 67] on button "Add to list (500)" at bounding box center [483, 64] width 41 height 9
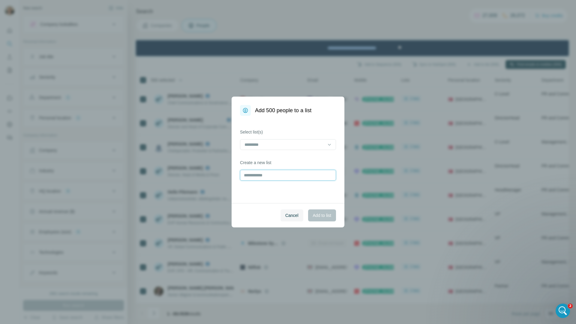
click at [249, 177] on input "text" at bounding box center [288, 175] width 96 height 11
type input "****"
click at [322, 211] on button "Add to list" at bounding box center [322, 216] width 28 height 12
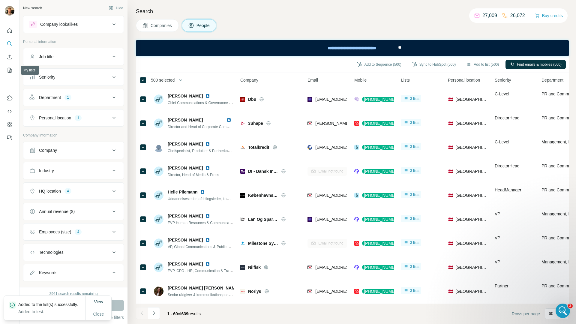
click at [8, 76] on div at bounding box center [9, 83] width 19 height 122
click at [9, 70] on icon "My lists" at bounding box center [10, 70] width 6 height 6
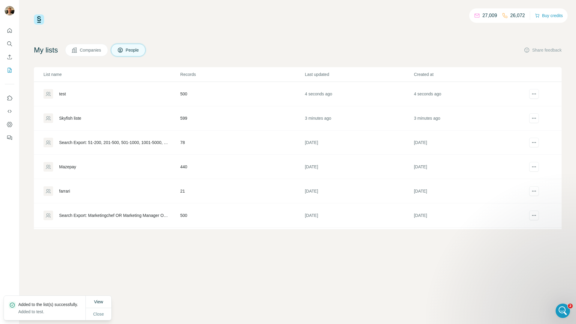
click at [105, 93] on div "test" at bounding box center [112, 94] width 136 height 10
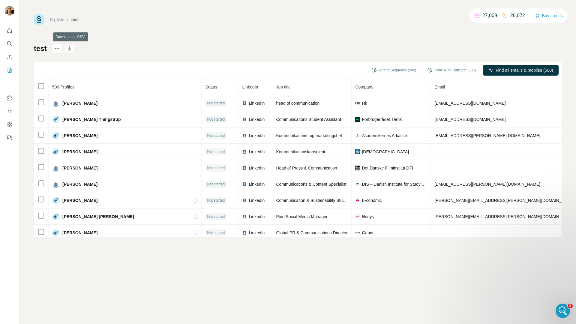
click at [73, 50] on icon "button" at bounding box center [70, 49] width 6 height 6
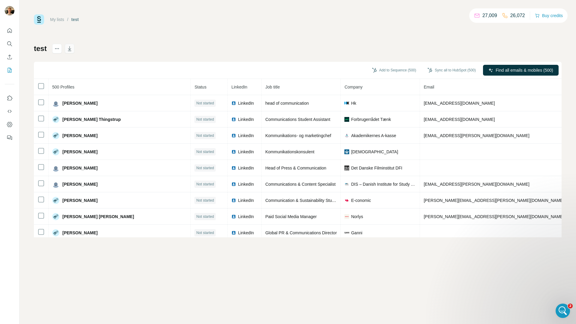
click at [67, 52] on button "button" at bounding box center [70, 49] width 10 height 10
